Goal: Answer question/provide support

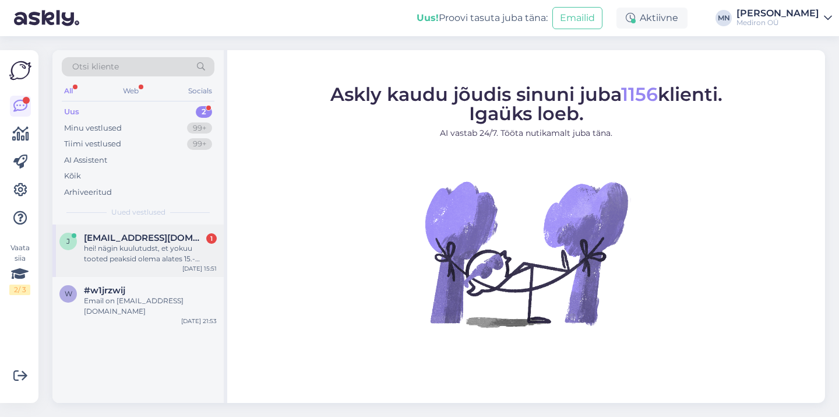
click at [146, 244] on div "hei! nägin kuulutudst, et yokuu tooted peaksid olema alates 15.- ostust -25% mi…" at bounding box center [150, 253] width 133 height 21
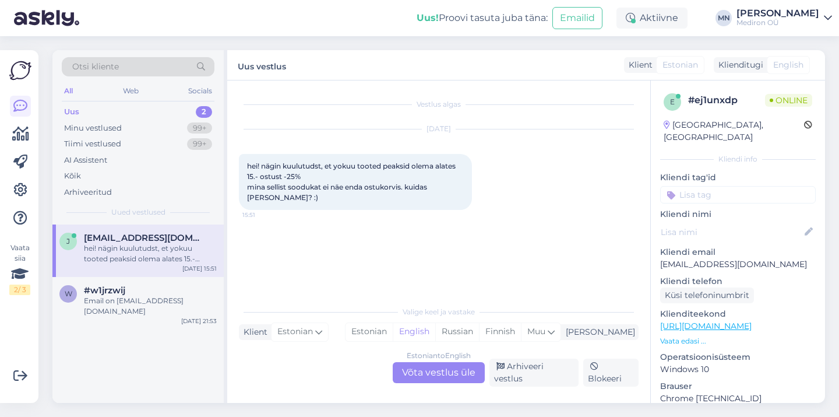
click at [427, 380] on div "Estonian to English Võta vestlus üle" at bounding box center [439, 372] width 92 height 21
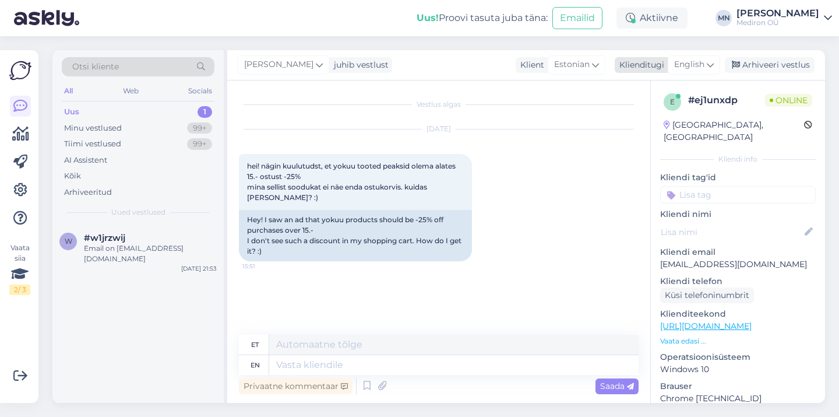
click at [704, 55] on div "English" at bounding box center [694, 64] width 52 height 19
type input "estonian"
click at [674, 110] on link "Estonian" at bounding box center [668, 116] width 128 height 19
click at [289, 356] on textarea at bounding box center [439, 362] width 400 height 24
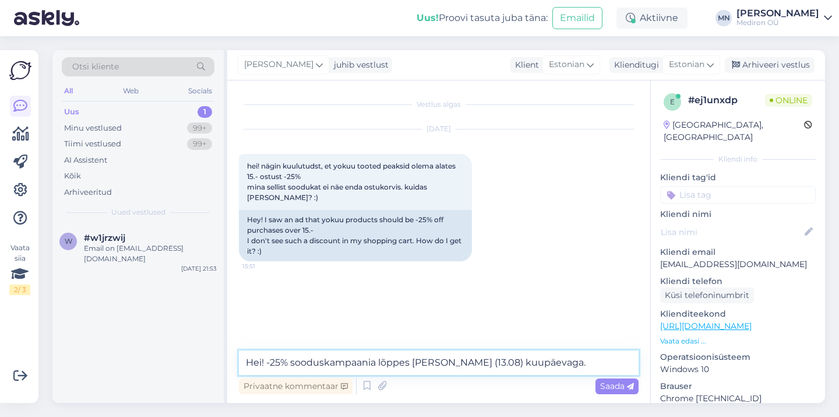
type textarea "Hei! -25% sooduskampaania lõppes [PERSON_NAME] (13.08) kuupäevaga."
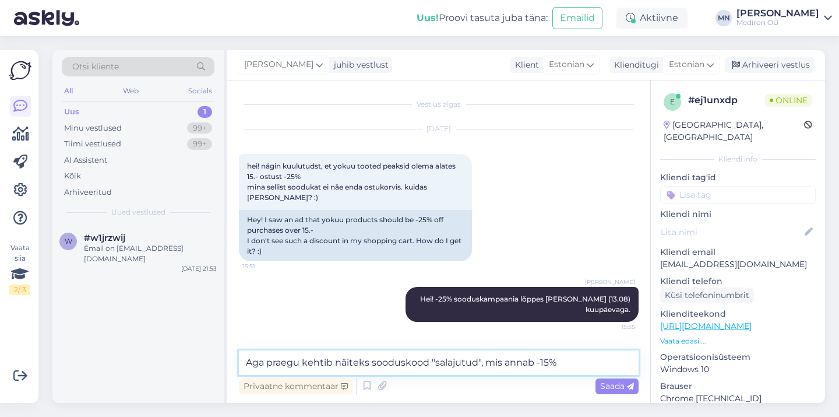
type textarea "Aga praegu kehtib näiteks sooduskood "salajutud", mis annab -15%"
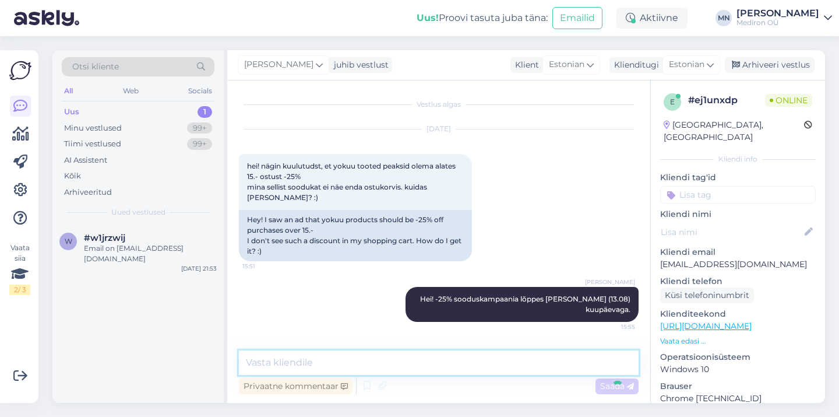
scroll to position [55, 0]
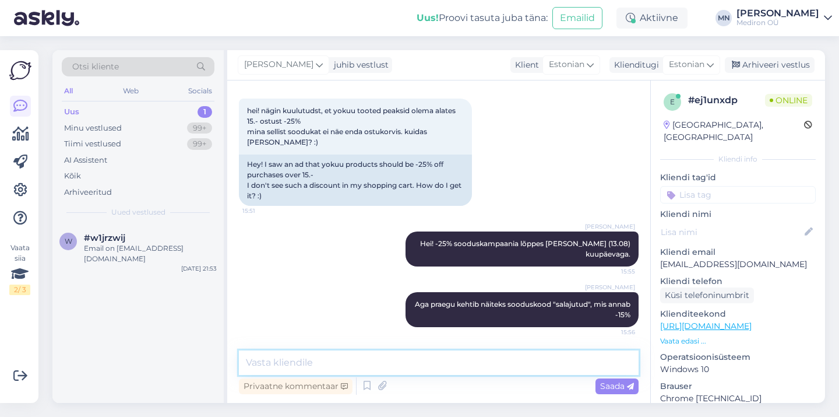
click at [268, 359] on textarea at bounding box center [439, 362] width 400 height 24
click at [385, 358] on textarea at bounding box center [439, 362] width 400 height 24
click at [456, 360] on textarea at bounding box center [439, 362] width 400 height 24
click at [449, 365] on textarea at bounding box center [439, 362] width 400 height 24
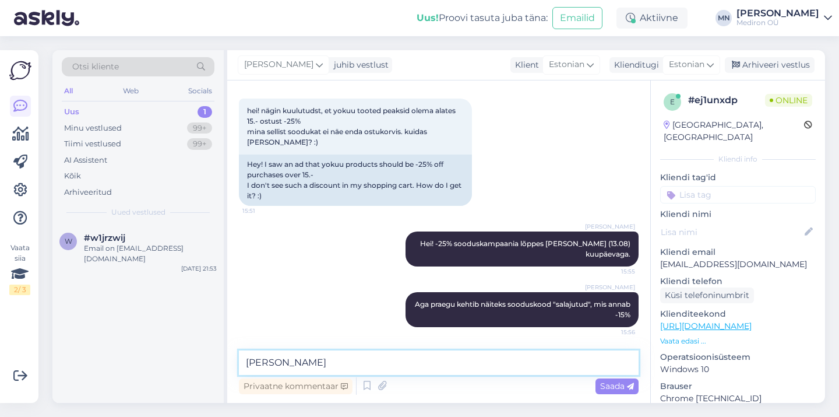
type textarea "J"
click at [43, 14] on img at bounding box center [46, 18] width 65 height 36
click at [65, 24] on img at bounding box center [46, 18] width 65 height 36
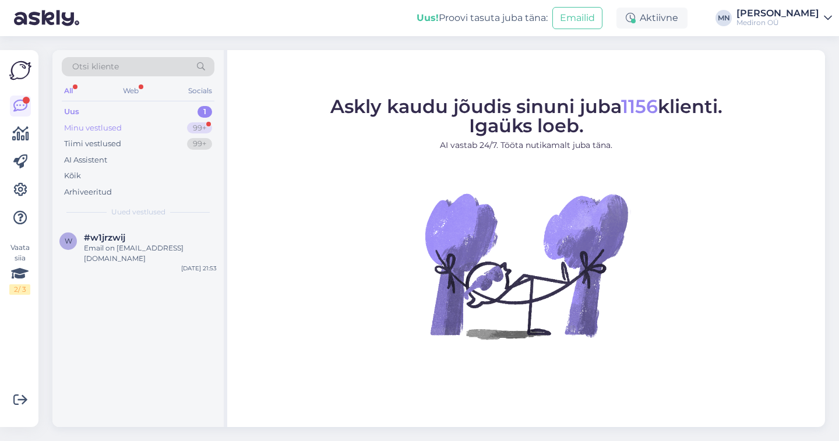
click at [170, 125] on div "Minu vestlused 99+" at bounding box center [138, 128] width 153 height 16
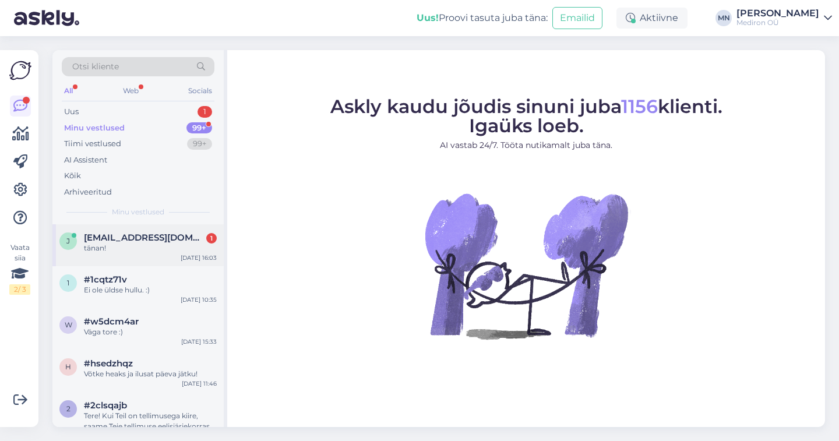
click at [159, 246] on div "tänan!" at bounding box center [150, 248] width 133 height 10
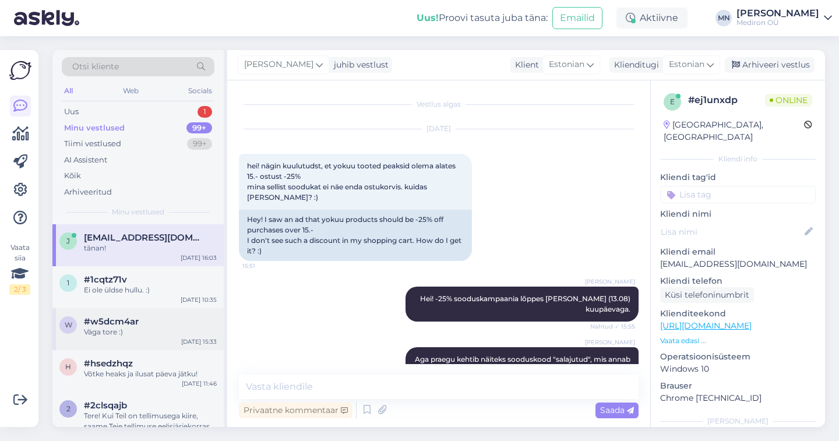
scroll to position [81, 0]
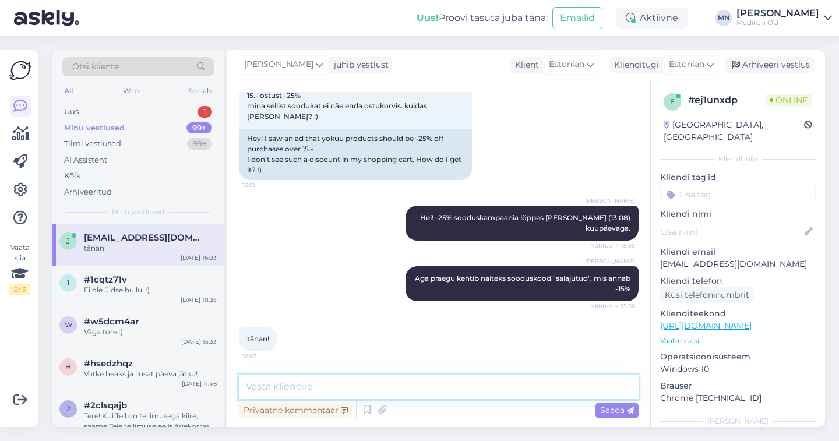
click at [363, 385] on textarea at bounding box center [439, 387] width 400 height 24
